Goal: Task Accomplishment & Management: Use online tool/utility

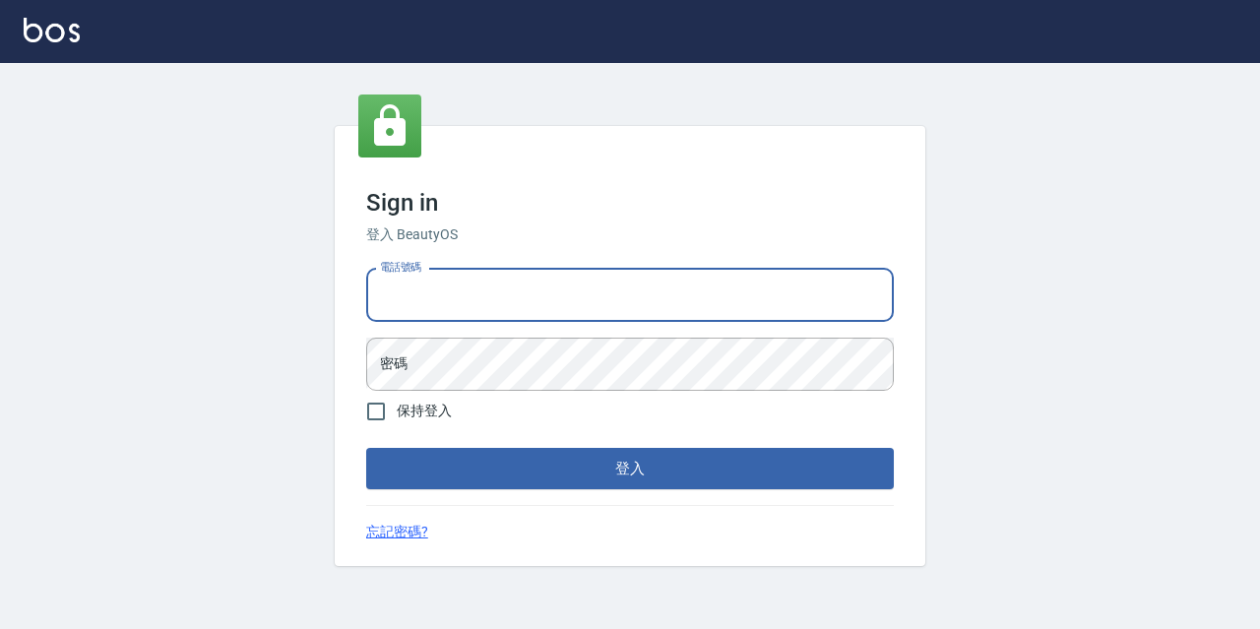
click at [424, 276] on input "電話號碼" at bounding box center [630, 295] width 528 height 53
type input "0977888999"
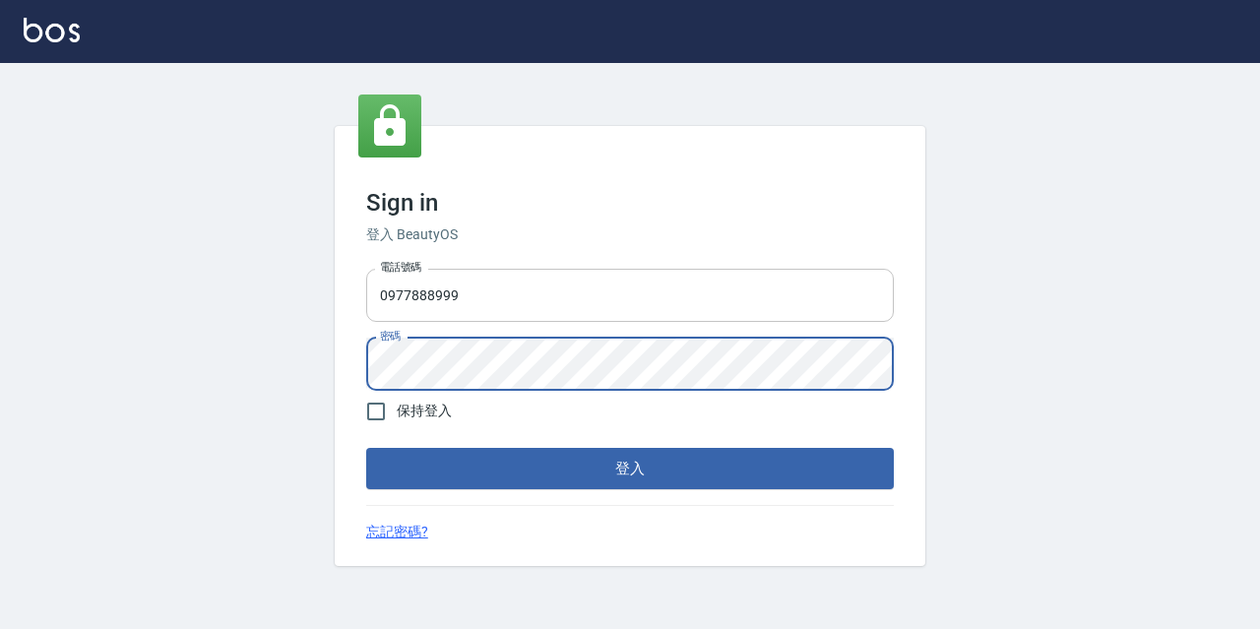
click at [366, 448] on button "登入" at bounding box center [630, 468] width 528 height 41
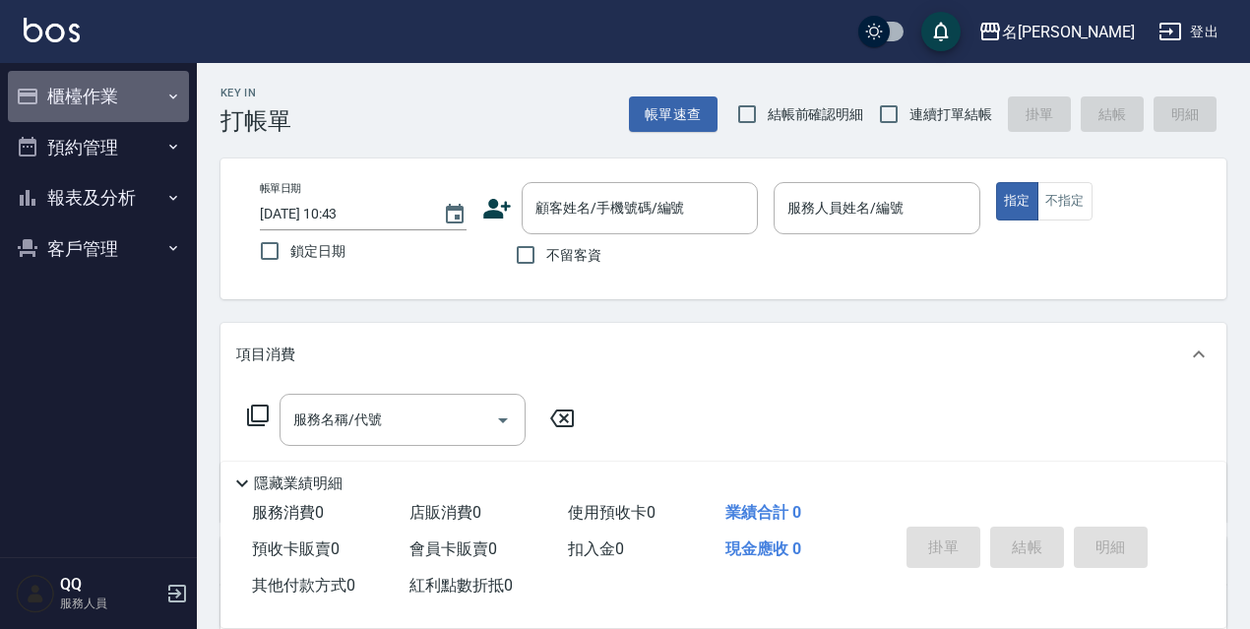
click at [120, 82] on button "櫃檯作業" at bounding box center [98, 96] width 181 height 51
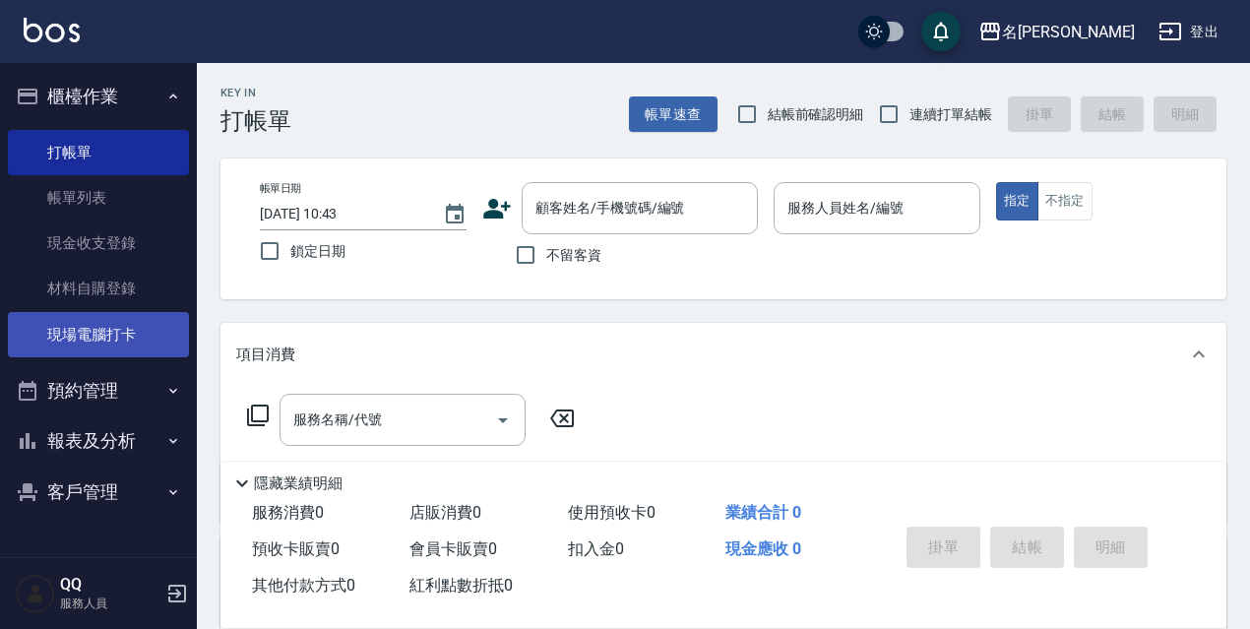
click at [111, 335] on link "現場電腦打卡" at bounding box center [98, 334] width 181 height 45
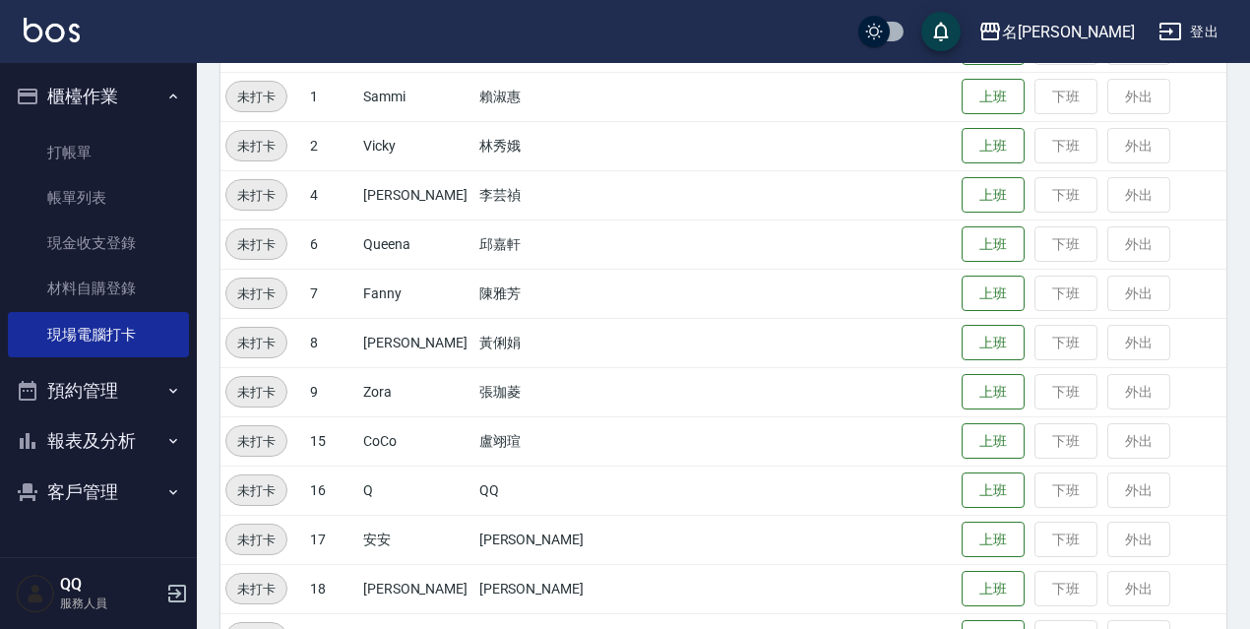
scroll to position [394, 0]
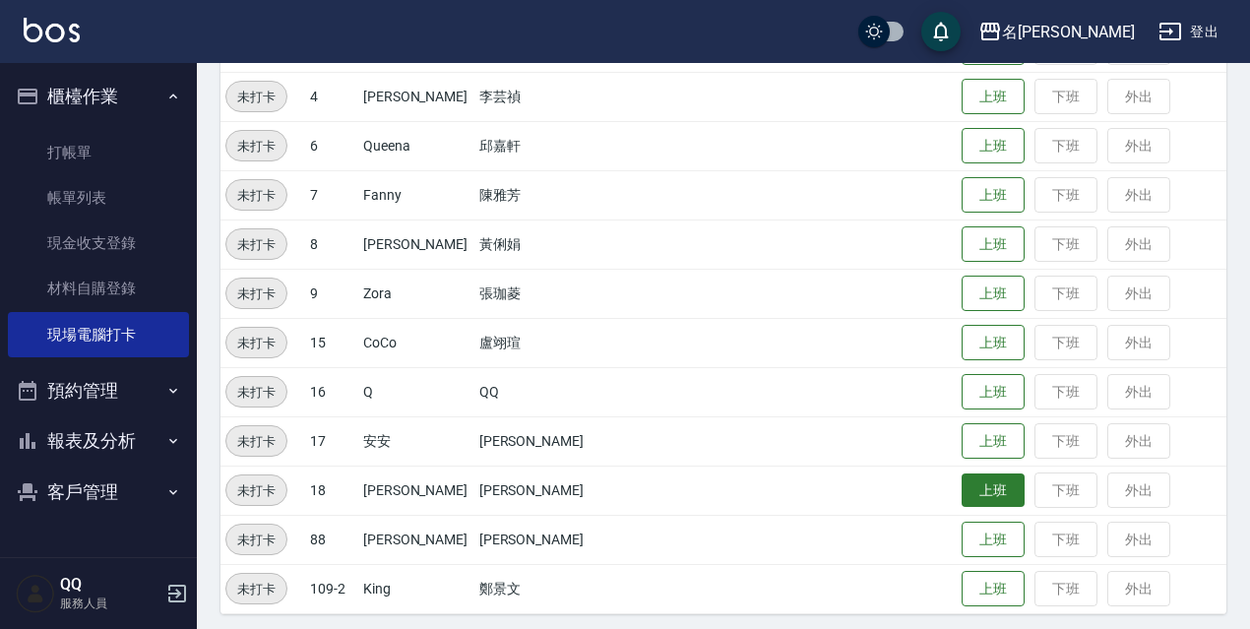
click at [991, 488] on button "上班" at bounding box center [993, 490] width 63 height 34
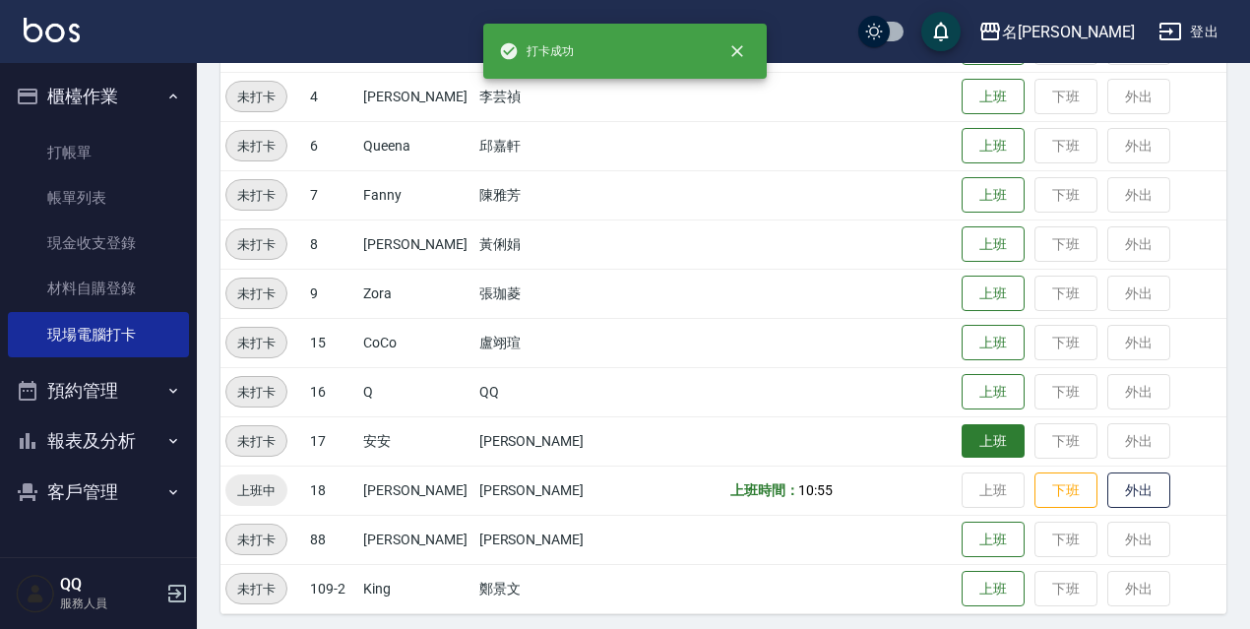
click at [981, 439] on button "上班" at bounding box center [993, 441] width 63 height 34
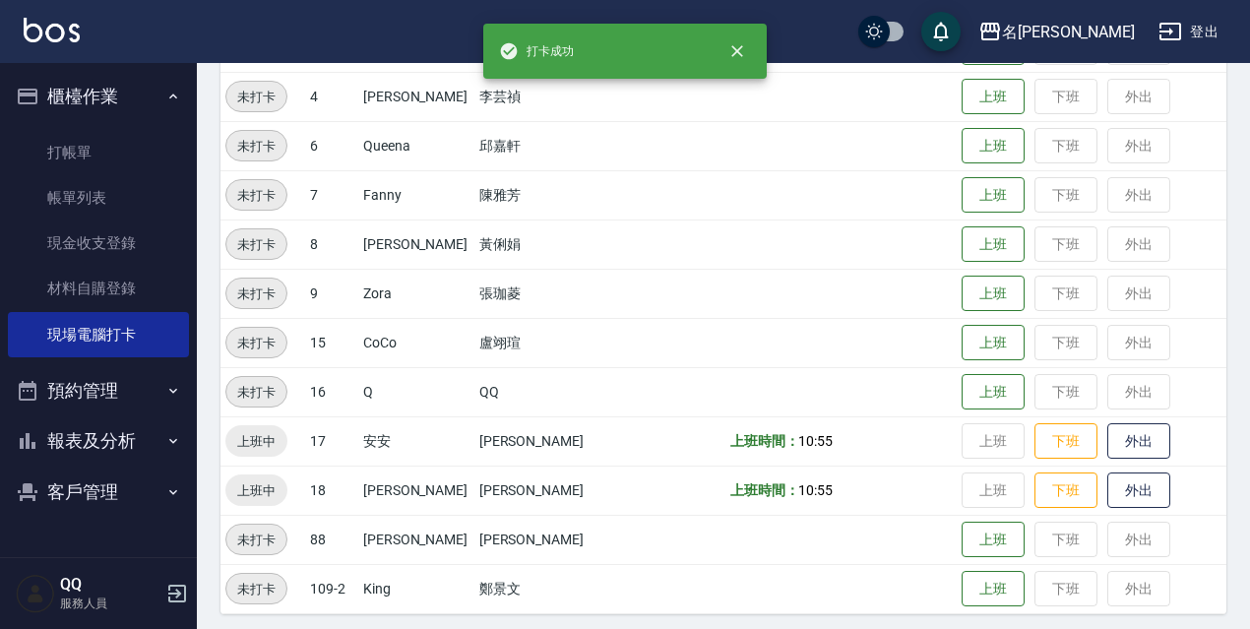
scroll to position [197, 0]
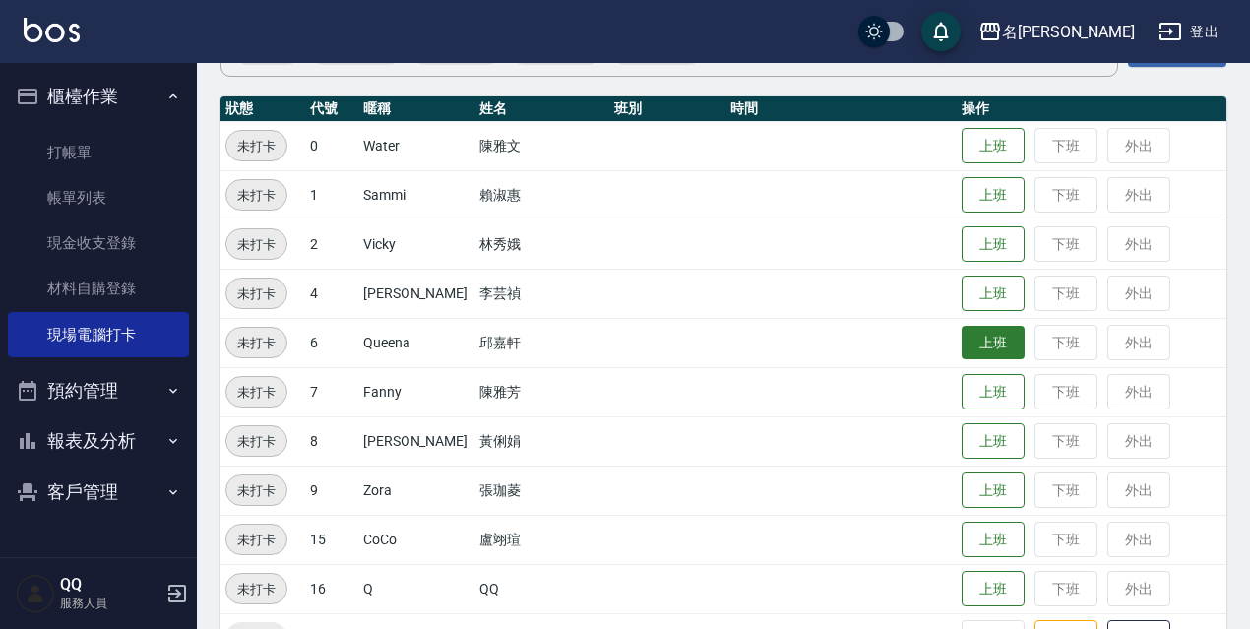
click at [962, 345] on button "上班" at bounding box center [993, 343] width 63 height 34
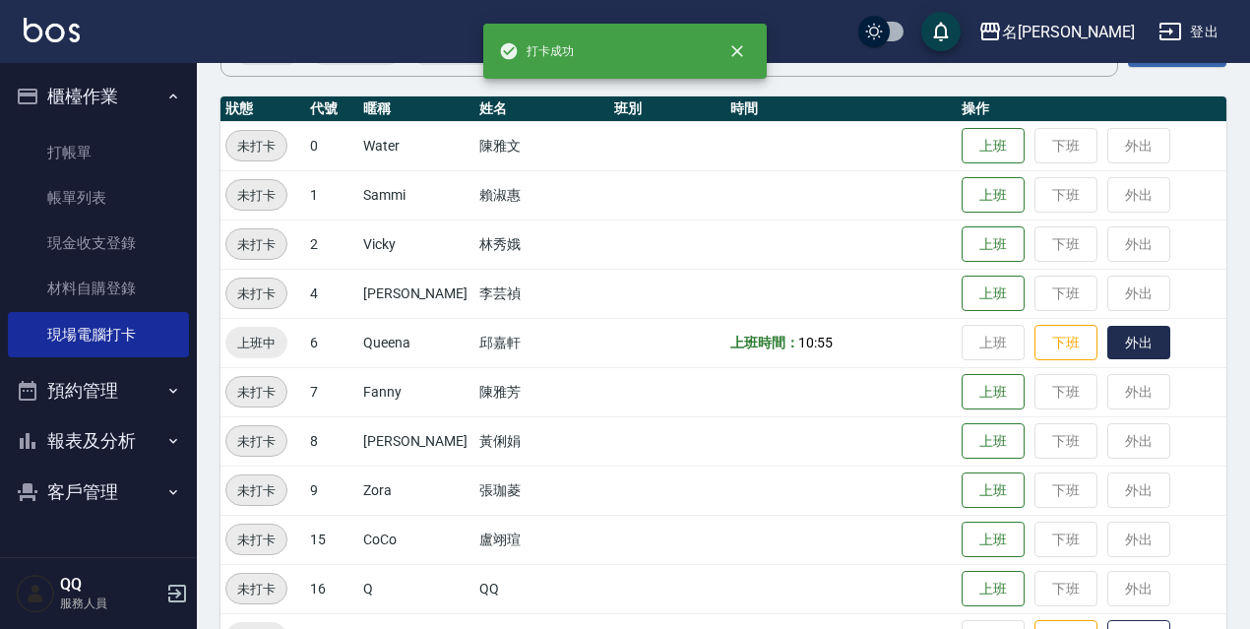
scroll to position [394, 0]
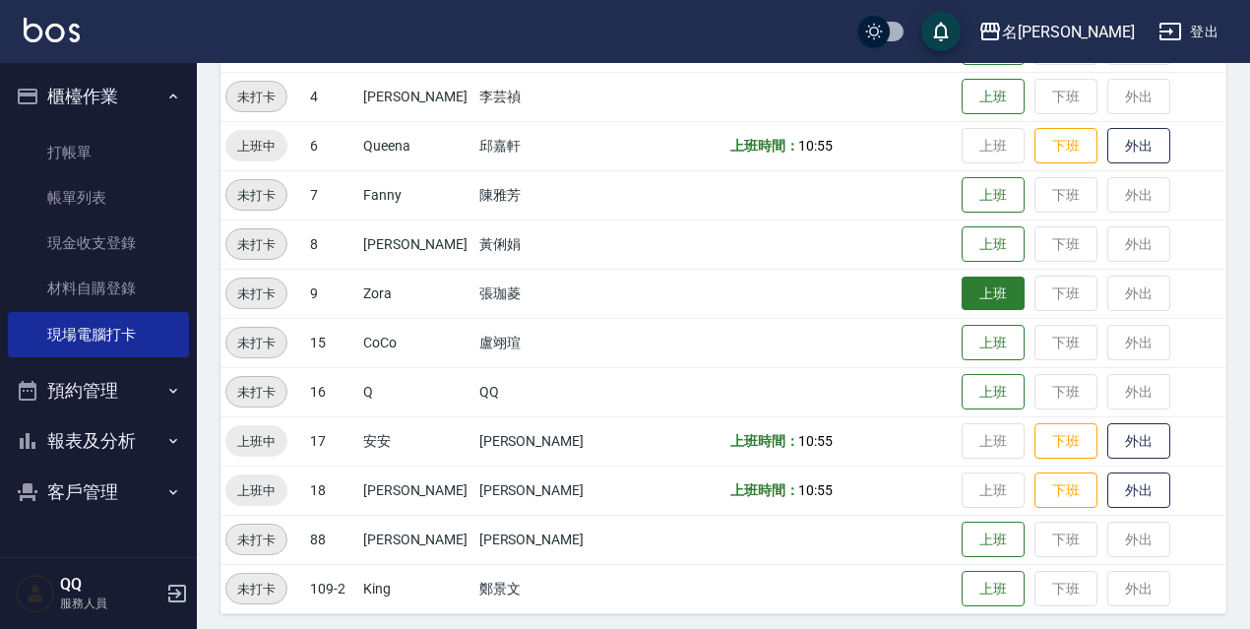
click at [962, 288] on button "上班" at bounding box center [993, 294] width 63 height 34
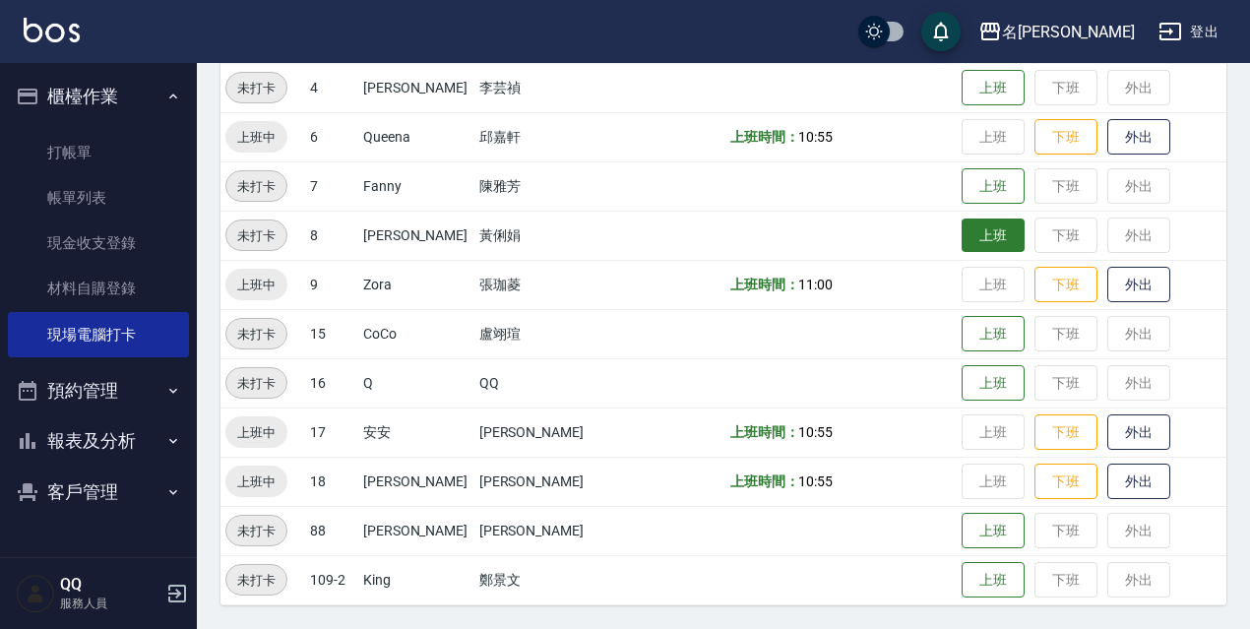
click at [979, 239] on button "上班" at bounding box center [993, 235] width 63 height 34
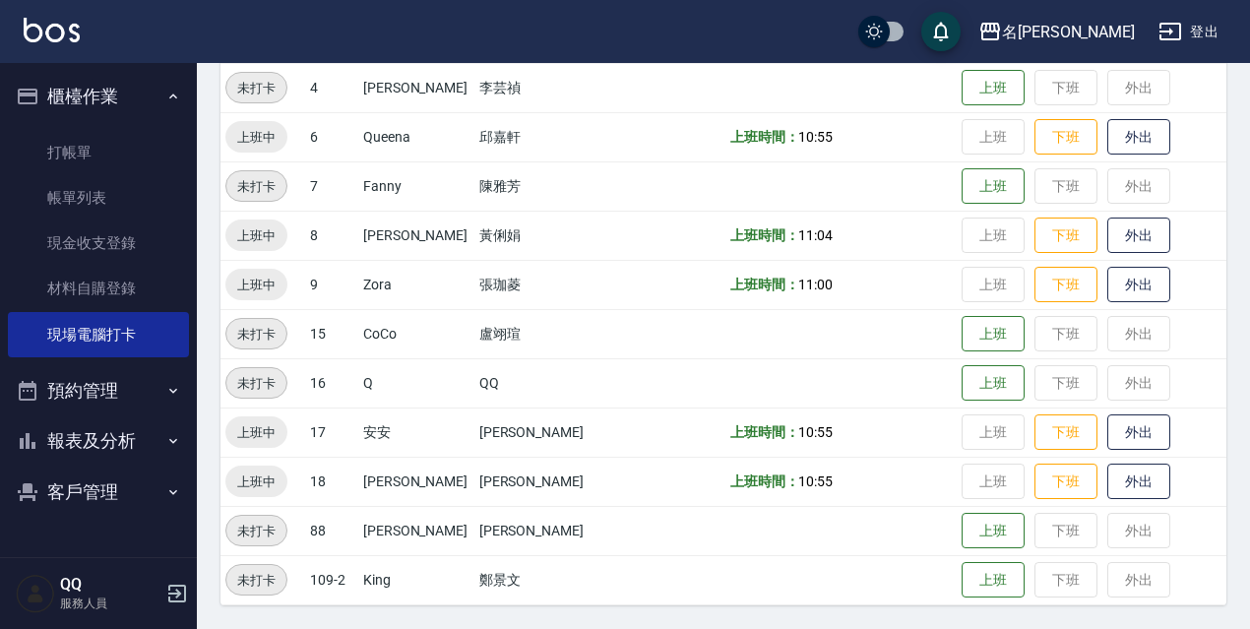
scroll to position [206, 0]
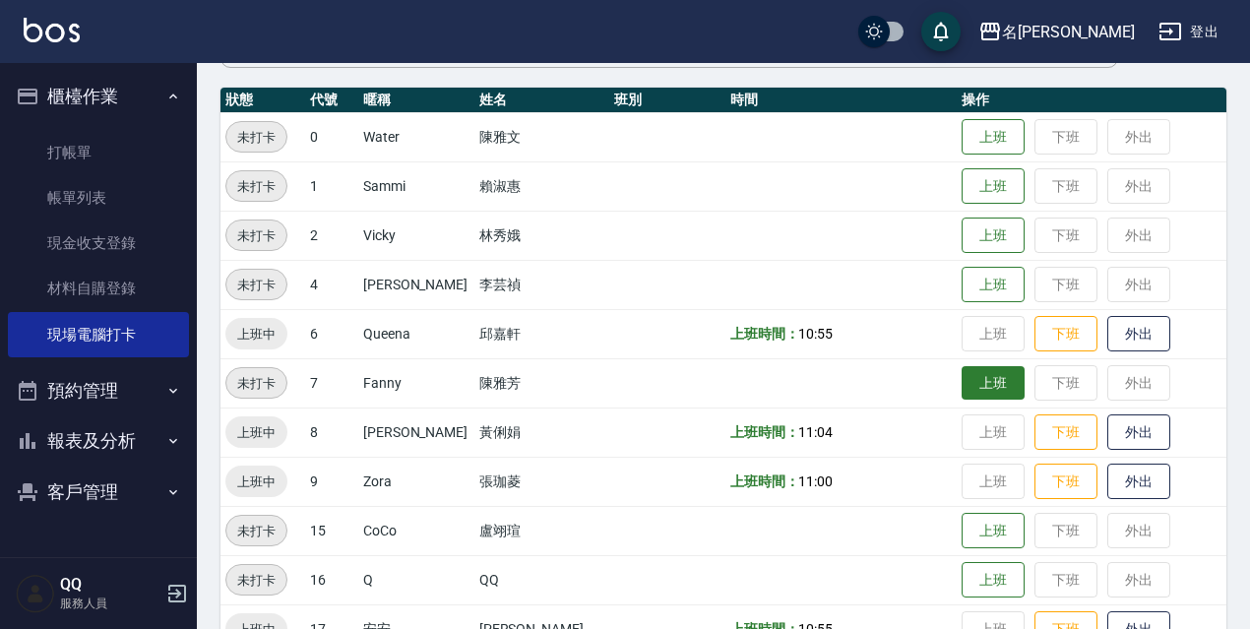
click at [978, 386] on button "上班" at bounding box center [993, 383] width 63 height 34
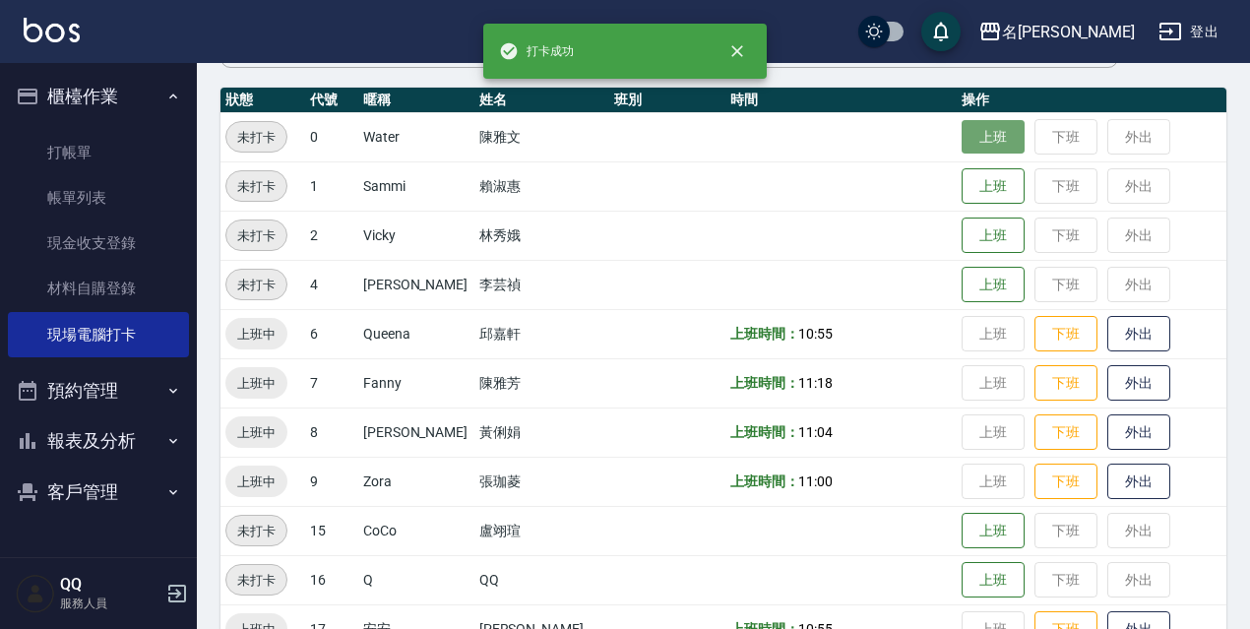
drag, startPoint x: 946, startPoint y: 140, endPoint x: 957, endPoint y: 140, distance: 10.8
click at [962, 140] on button "上班" at bounding box center [993, 137] width 63 height 34
